Goal: Task Accomplishment & Management: Manage account settings

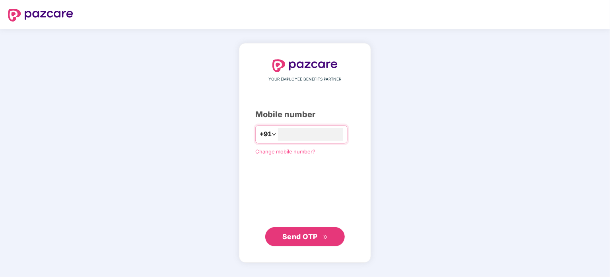
type input "**********"
click at [295, 235] on span "Send OTP" at bounding box center [300, 236] width 35 height 8
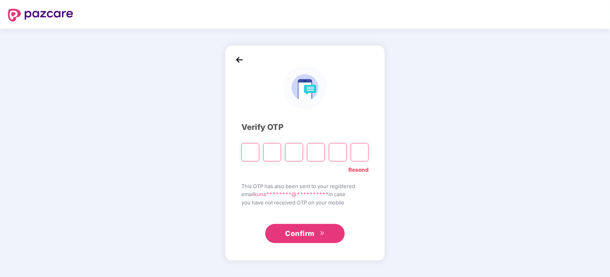
type input "*"
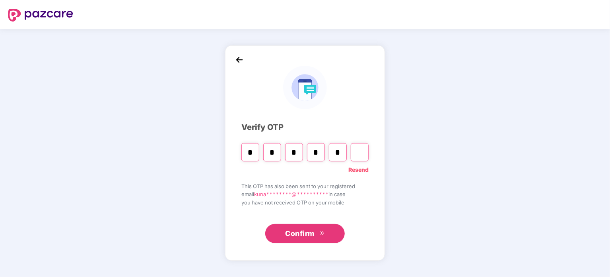
type input "*"
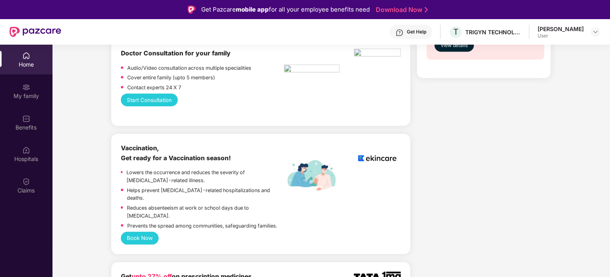
scroll to position [446, 0]
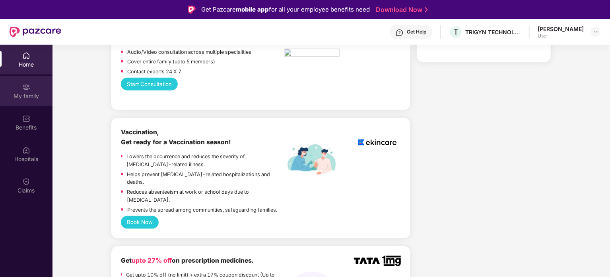
click at [37, 94] on div "My family" at bounding box center [26, 96] width 53 height 8
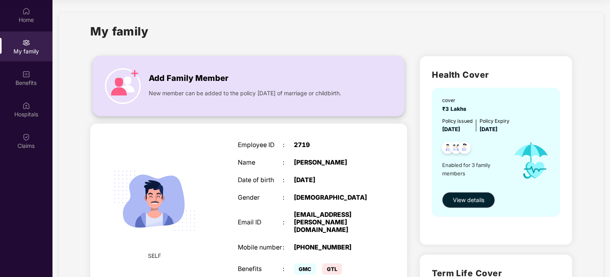
scroll to position [13, 0]
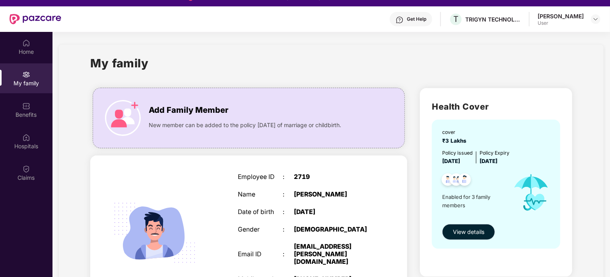
click at [473, 229] on span "View details" at bounding box center [468, 231] width 31 height 9
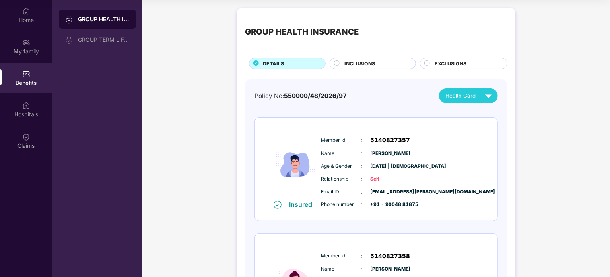
click at [335, 63] on circle at bounding box center [337, 62] width 5 height 5
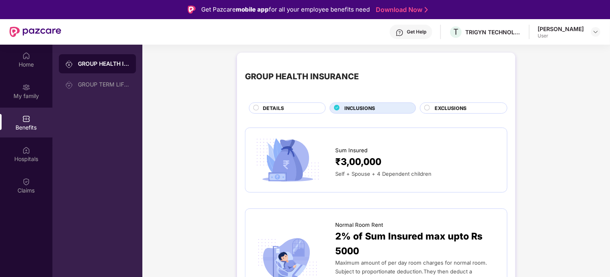
click at [425, 107] on circle at bounding box center [427, 107] width 5 height 5
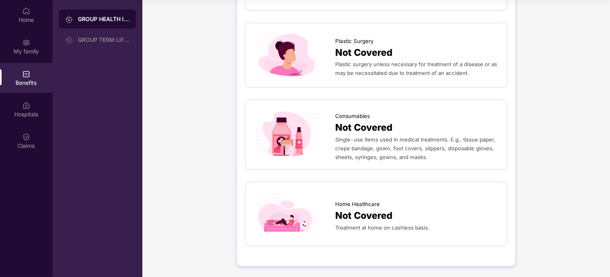
scroll to position [201, 0]
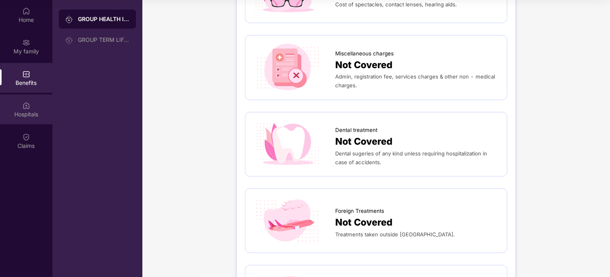
click at [27, 105] on img at bounding box center [26, 105] width 8 height 8
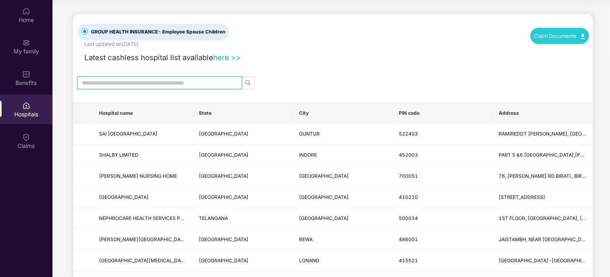
click at [140, 84] on input "text" at bounding box center [156, 82] width 149 height 9
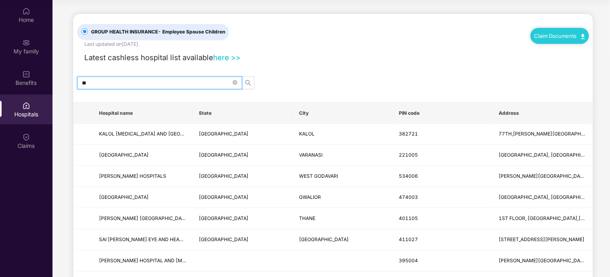
type input "*"
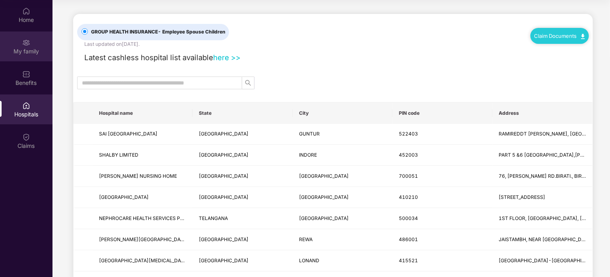
click at [31, 44] on div "My family" at bounding box center [26, 46] width 53 height 30
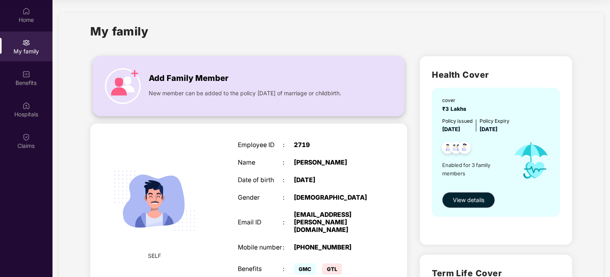
click at [191, 78] on span "Add Family Member" at bounding box center [189, 78] width 80 height 12
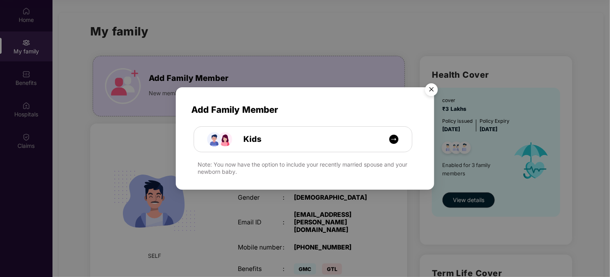
click at [435, 91] on img "Close" at bounding box center [432, 91] width 22 height 22
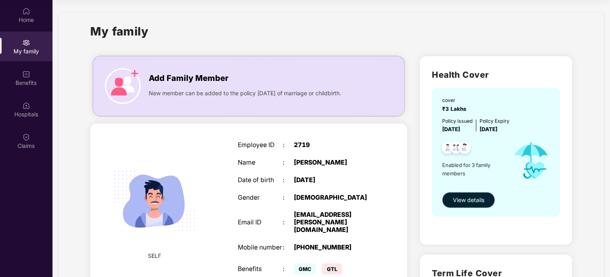
click at [334, 39] on div "My family" at bounding box center [331, 35] width 482 height 27
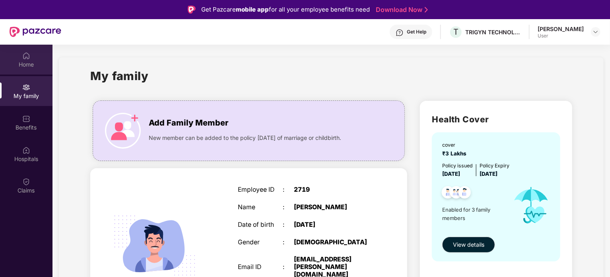
click at [27, 60] on div "Home" at bounding box center [26, 64] width 53 height 8
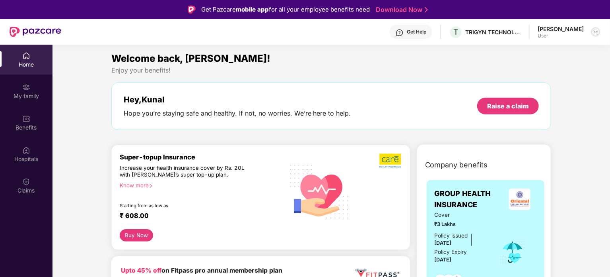
click at [596, 33] on img at bounding box center [596, 32] width 6 height 6
click at [526, 51] on div "Logout" at bounding box center [558, 51] width 103 height 16
